Goal: Information Seeking & Learning: Learn about a topic

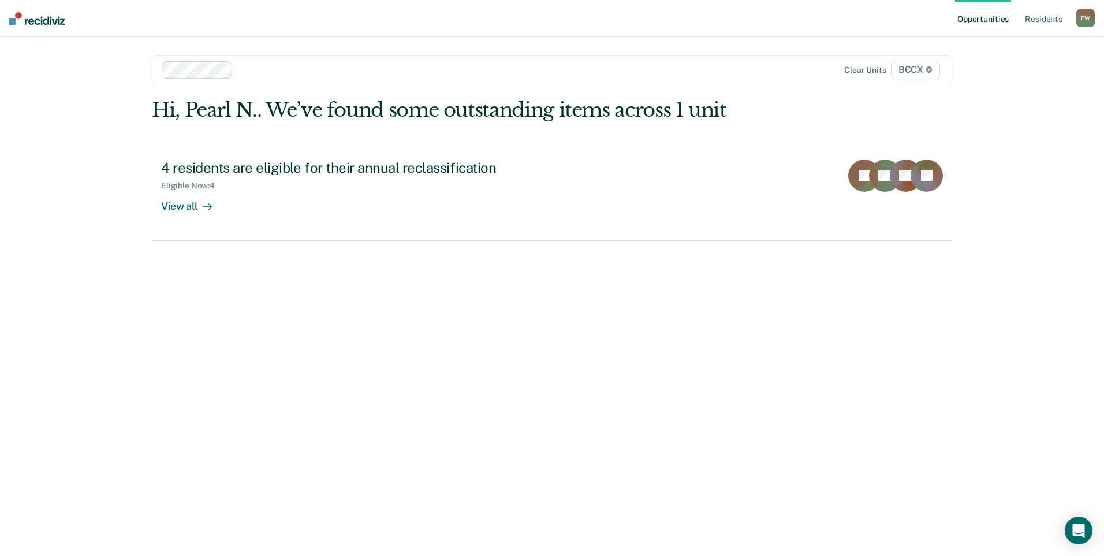
click at [258, 69] on div at bounding box center [472, 69] width 469 height 13
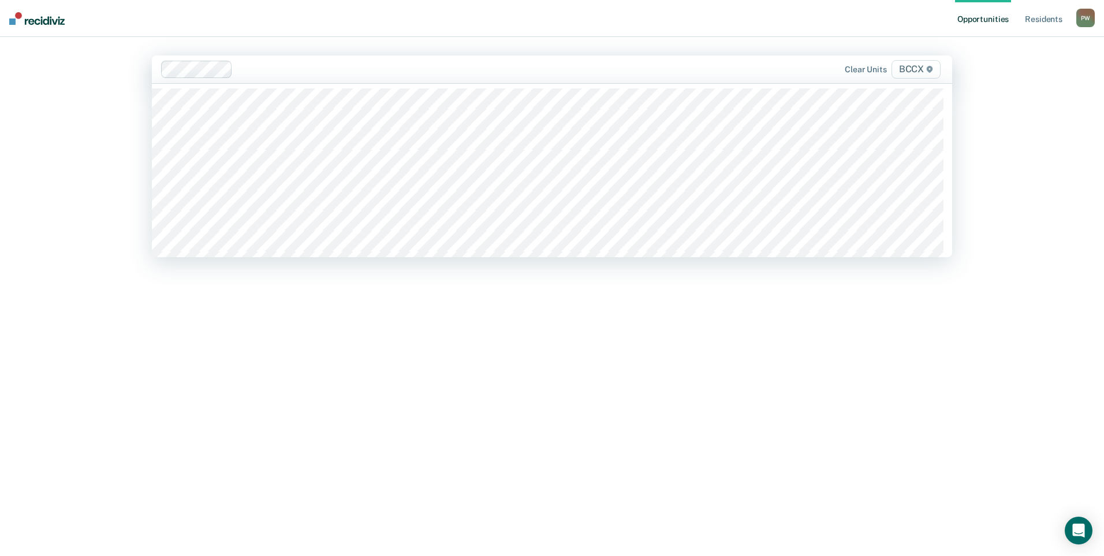
click at [258, 69] on div at bounding box center [472, 68] width 470 height 13
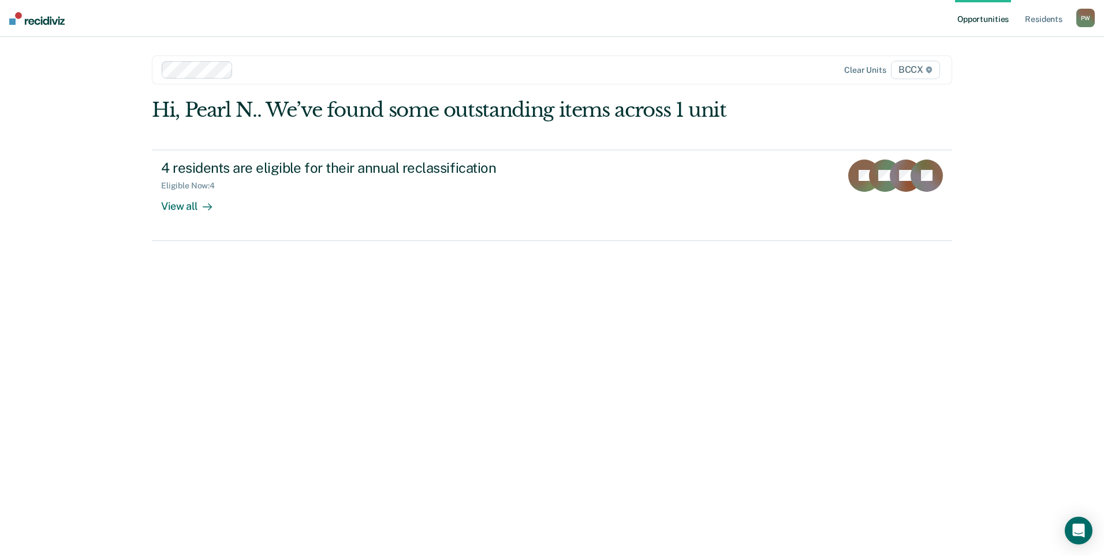
click at [258, 69] on div at bounding box center [472, 69] width 469 height 13
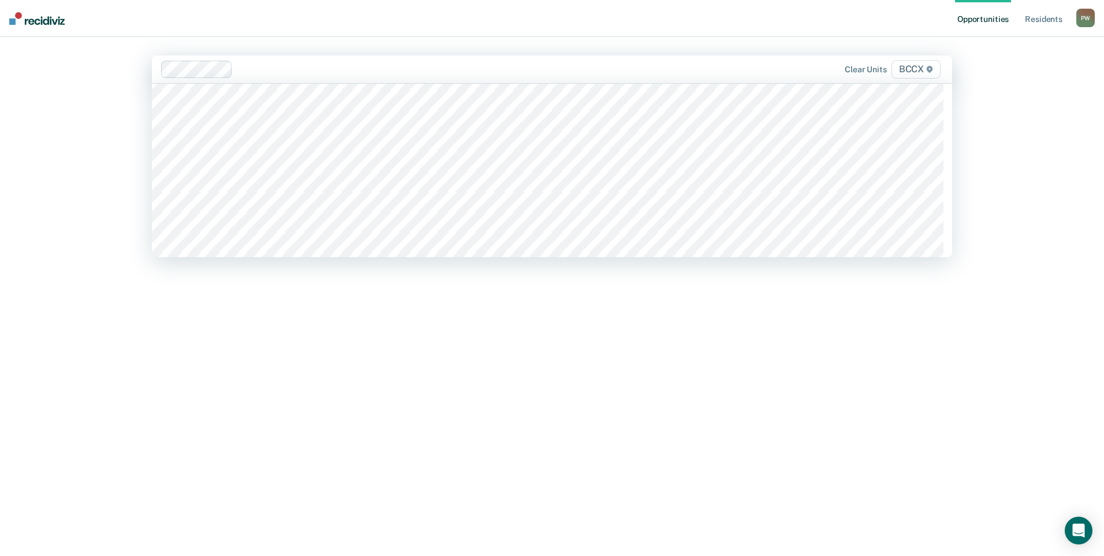
scroll to position [231, 0]
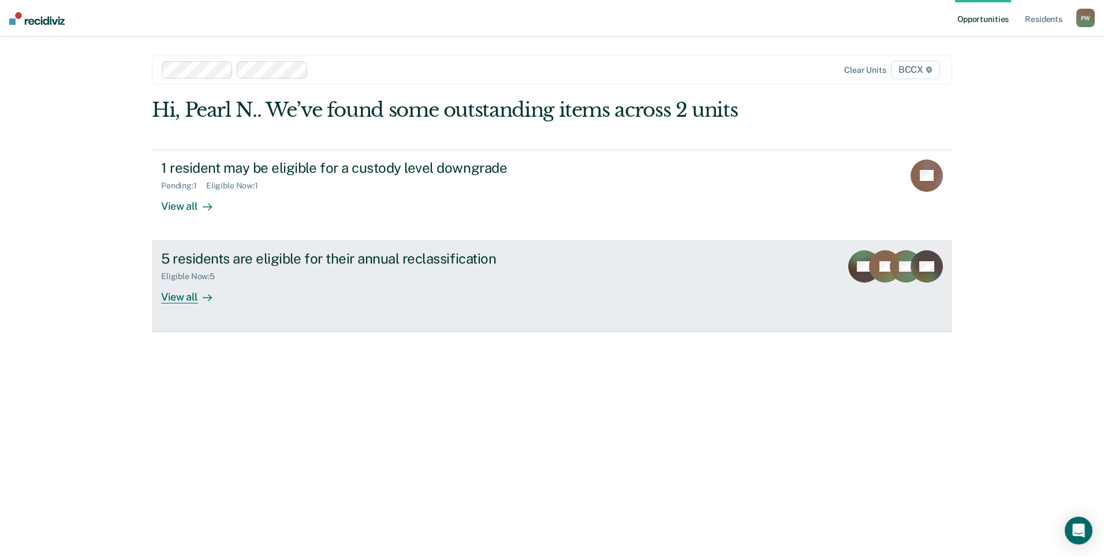
click at [581, 289] on div "5 residents are eligible for their annual reclassification Eligible Now : 5 Vie…" at bounding box center [377, 276] width 433 height 53
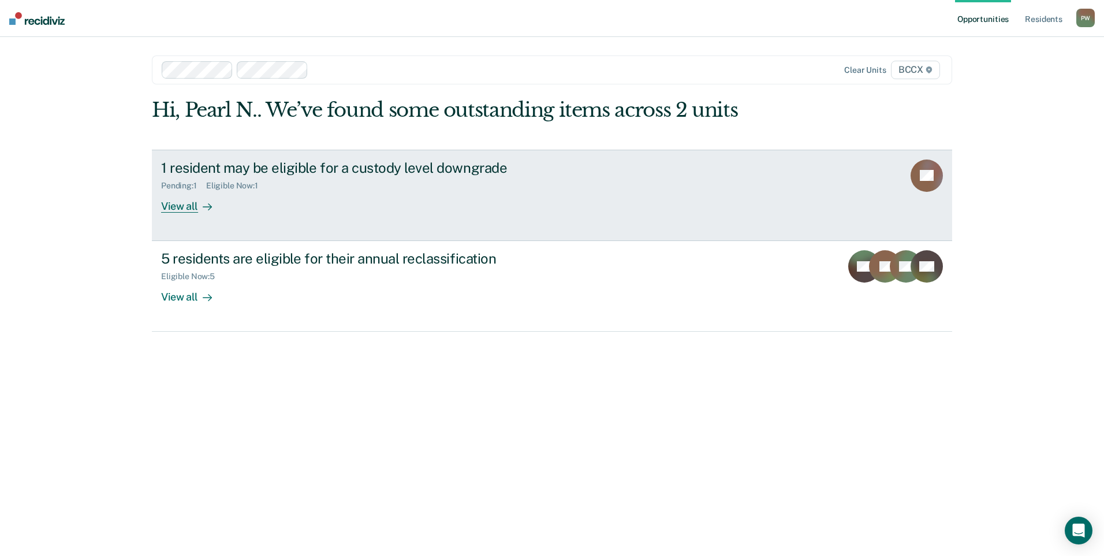
click at [247, 168] on div "1 resident may be eligible for a custody level downgrade" at bounding box center [363, 167] width 405 height 17
click at [547, 198] on div "1 resident may be eligible for a custody level downgrade Pending : 1 Eligible N…" at bounding box center [377, 185] width 433 height 53
